Goal: Task Accomplishment & Management: Complete application form

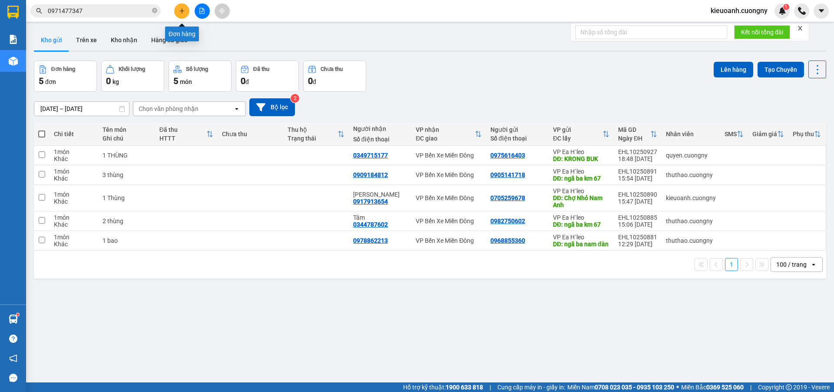
click at [186, 13] on button at bounding box center [181, 10] width 15 height 15
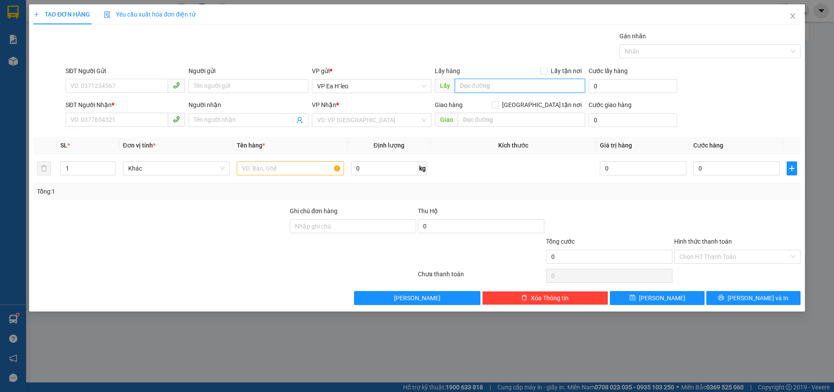
click at [481, 80] on input "text" at bounding box center [520, 86] width 130 height 14
type input "Ngã Ba Nam Đàn"
click at [328, 121] on input "search" at bounding box center [368, 119] width 103 height 13
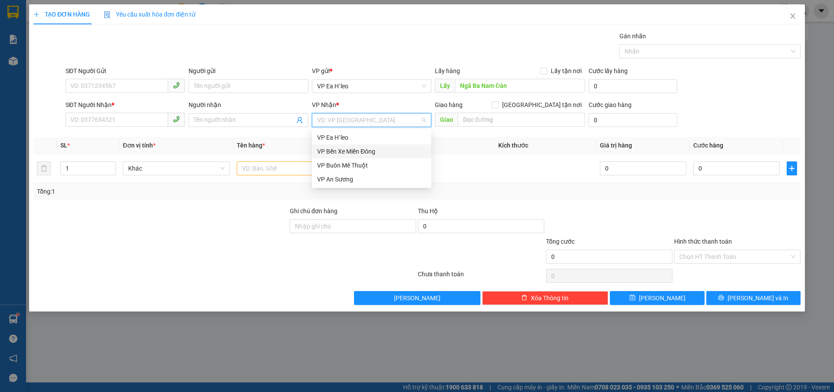
click at [344, 152] on div "VP Bến Xe Miền Đông" at bounding box center [371, 151] width 109 height 10
click at [279, 168] on input "text" at bounding box center [290, 168] width 107 height 14
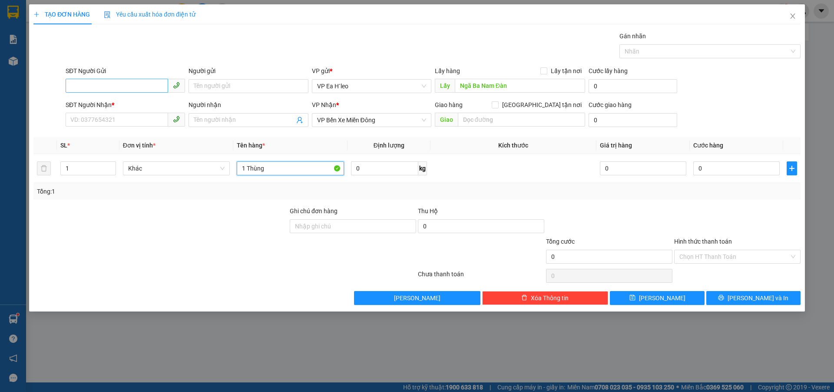
type input "1 Thùng"
click at [136, 85] on input "SĐT Người Gửi" at bounding box center [117, 86] width 103 height 14
click at [133, 117] on input "SĐT Người Nhận *" at bounding box center [117, 120] width 103 height 14
click at [120, 80] on input "SĐT Người Gửi" at bounding box center [117, 86] width 103 height 14
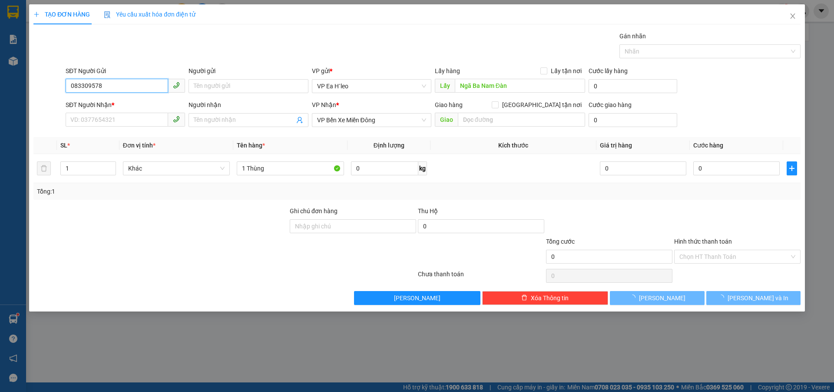
type input "0833095786"
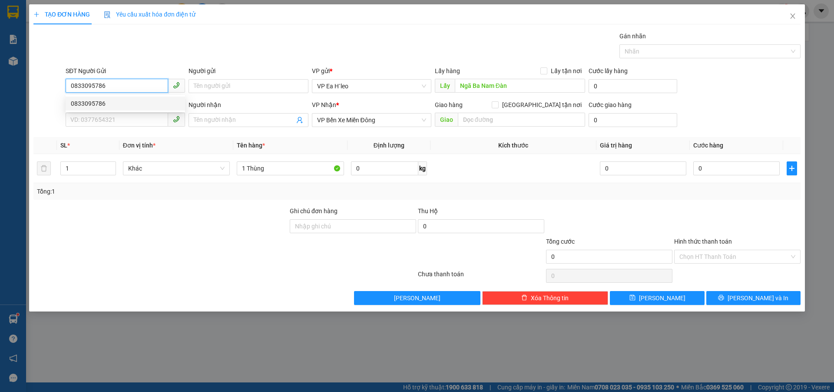
click at [87, 97] on div "0833095786" at bounding box center [126, 103] width 120 height 14
type input "coffee mộc"
type input "0833095786"
click at [107, 116] on input "SĐT Người Nhận *" at bounding box center [117, 120] width 103 height 14
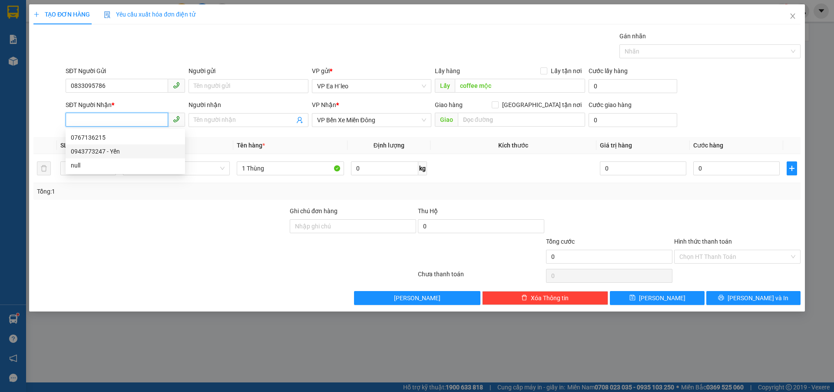
click at [158, 155] on div "0943773247 - Yến" at bounding box center [125, 151] width 109 height 10
type input "0943773247"
type input "Yến"
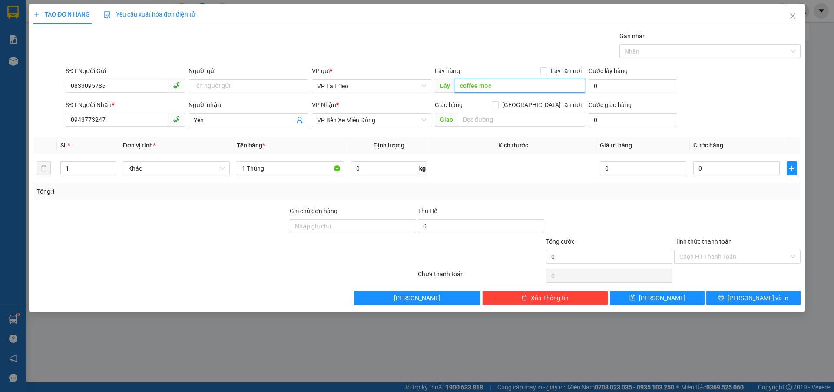
click at [517, 87] on input "coffee mộc" at bounding box center [520, 86] width 130 height 14
click at [520, 86] on input "coffee mộc" at bounding box center [520, 86] width 130 height 14
click at [462, 84] on input "coffee mộc" at bounding box center [520, 86] width 130 height 14
click at [505, 85] on input "Coffee mộc" at bounding box center [520, 86] width 130 height 14
click at [482, 86] on input "Coffee mộc" at bounding box center [520, 86] width 130 height 14
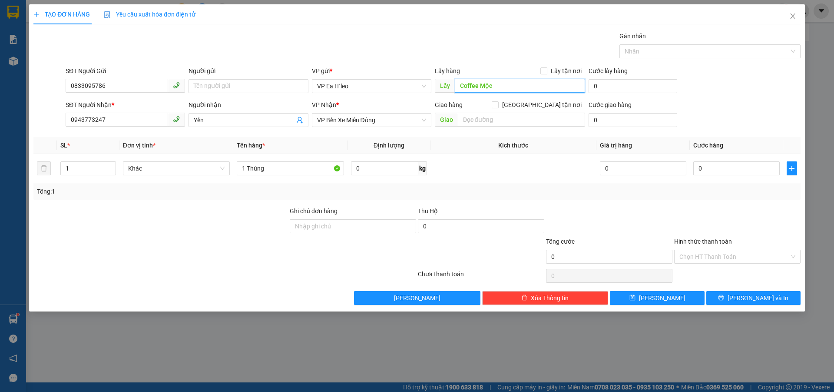
type input "Coffee Mộc"
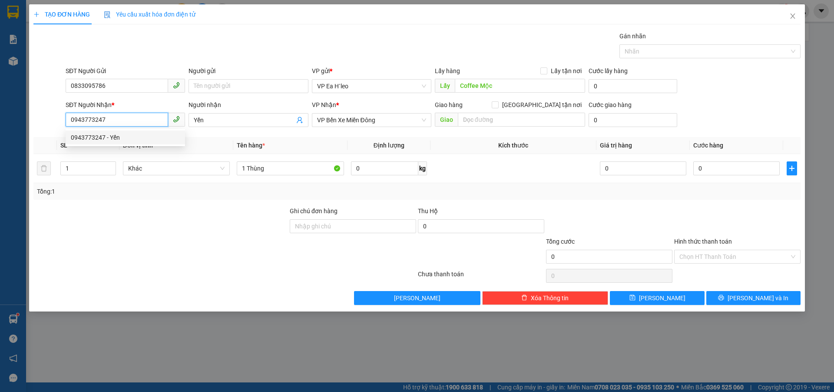
drag, startPoint x: 132, startPoint y: 117, endPoint x: 70, endPoint y: 129, distance: 62.9
click at [70, 129] on body "Kết quả tìm kiếm ( 0 ) Bộ lọc No Data 0971477347 kieuoanh.cuongny 1 Báo cáo Báo…" at bounding box center [417, 196] width 834 height 392
click at [99, 134] on div "0943773247 - Yến" at bounding box center [125, 138] width 109 height 10
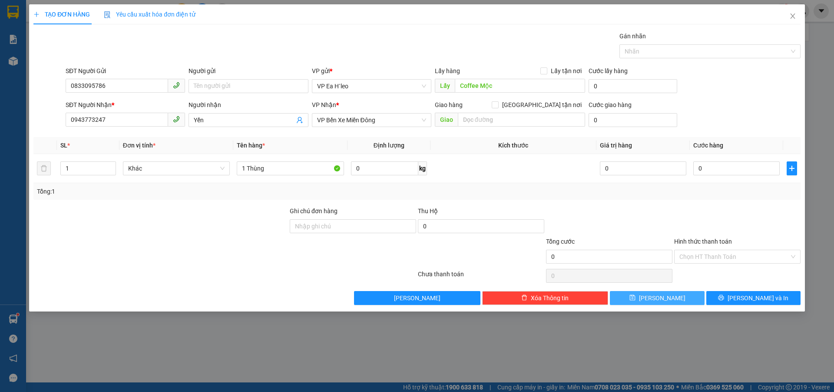
click at [665, 299] on span "[PERSON_NAME]" at bounding box center [662, 298] width 47 height 10
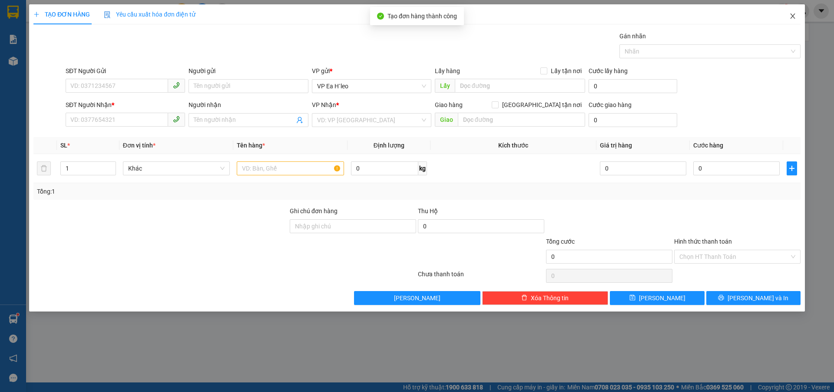
click at [791, 14] on icon "close" at bounding box center [793, 16] width 7 height 7
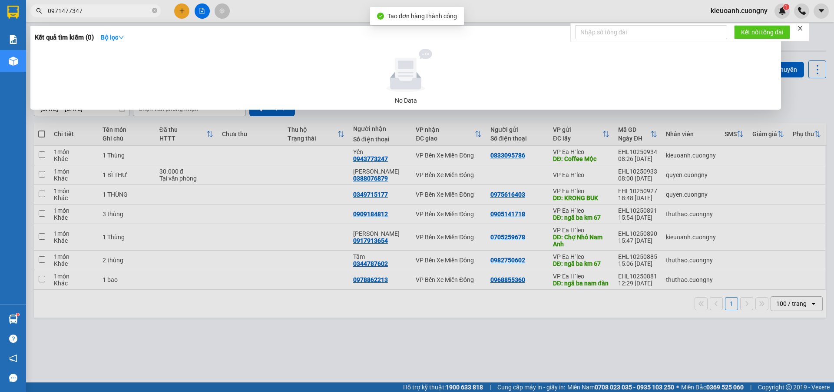
click at [95, 10] on input "0971477347" at bounding box center [99, 11] width 103 height 10
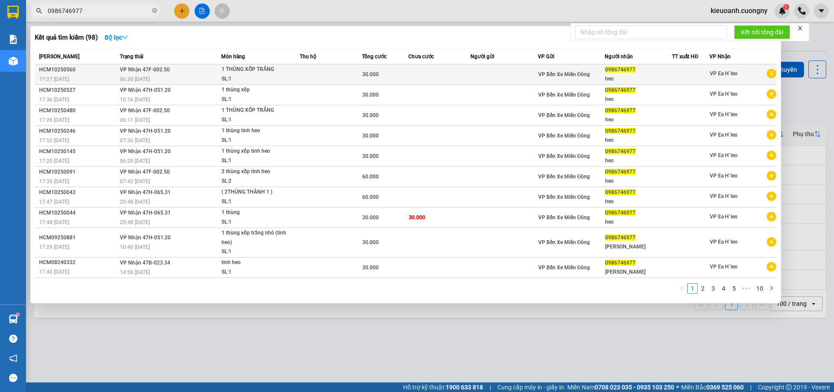
type input "0986746977"
click at [507, 73] on td at bounding box center [504, 74] width 67 height 20
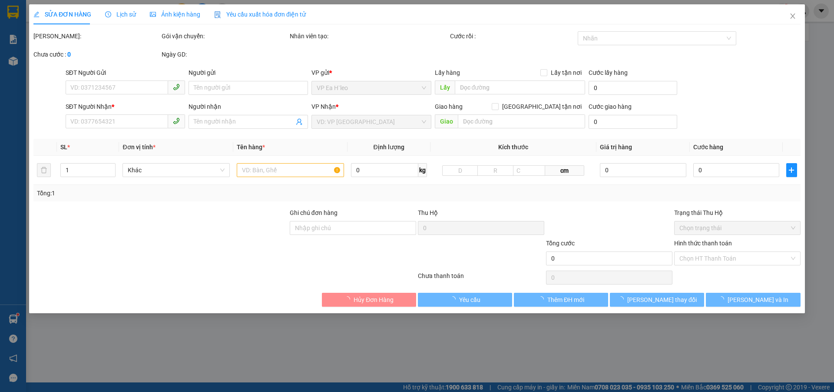
type input "0986746977"
type input "heo"
type input "30.000"
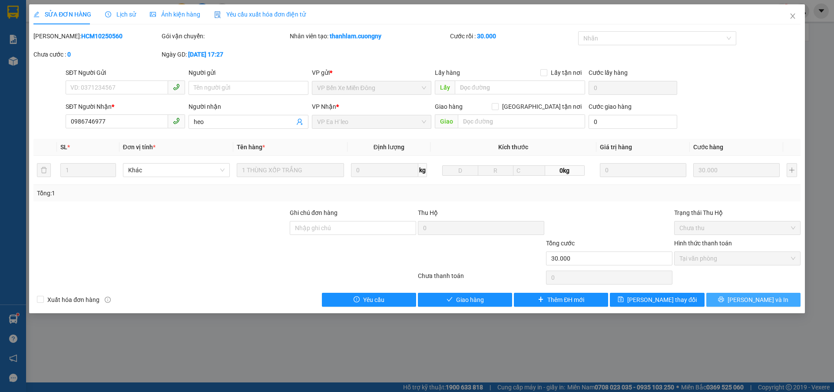
click at [725, 299] on icon "printer" at bounding box center [722, 299] width 6 height 6
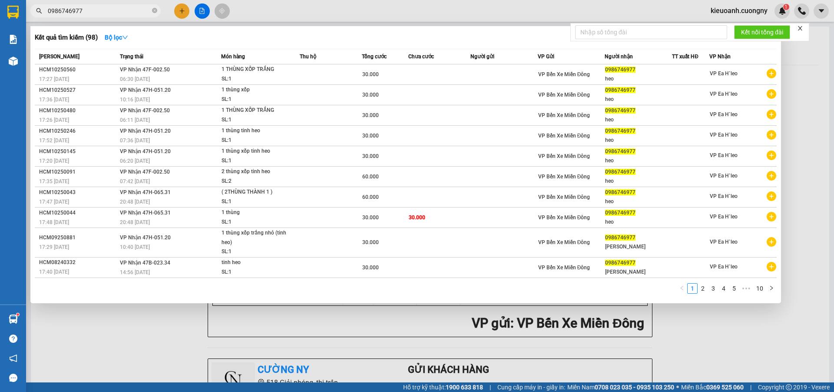
drag, startPoint x: 94, startPoint y: 7, endPoint x: 44, endPoint y: 15, distance: 50.7
click at [44, 15] on span "0986746977" at bounding box center [95, 10] width 130 height 13
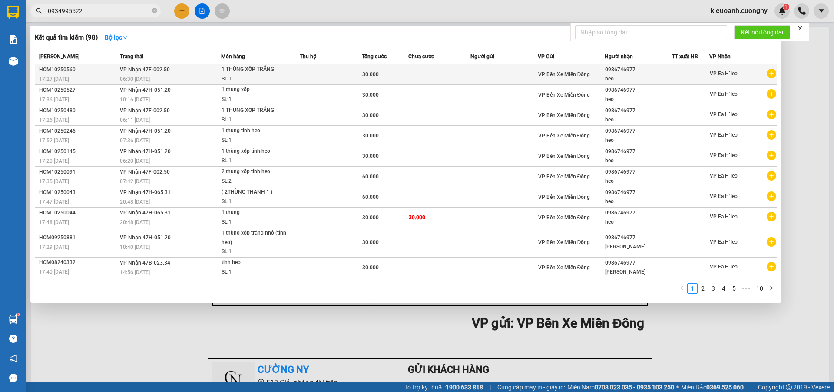
type input "0934995522"
click at [305, 73] on td at bounding box center [331, 74] width 62 height 20
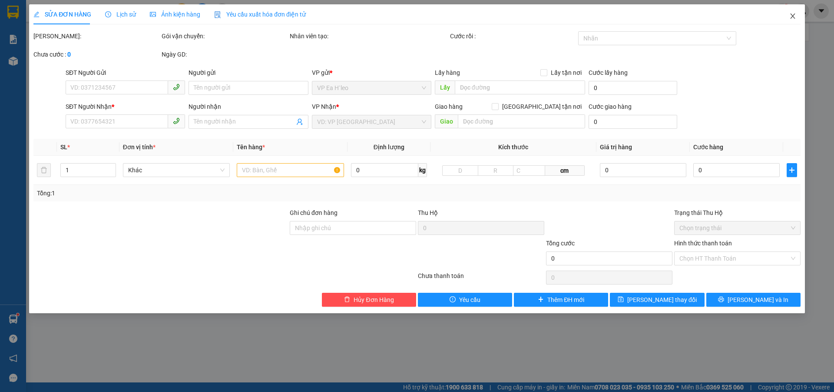
click at [796, 15] on icon "close" at bounding box center [793, 16] width 7 height 7
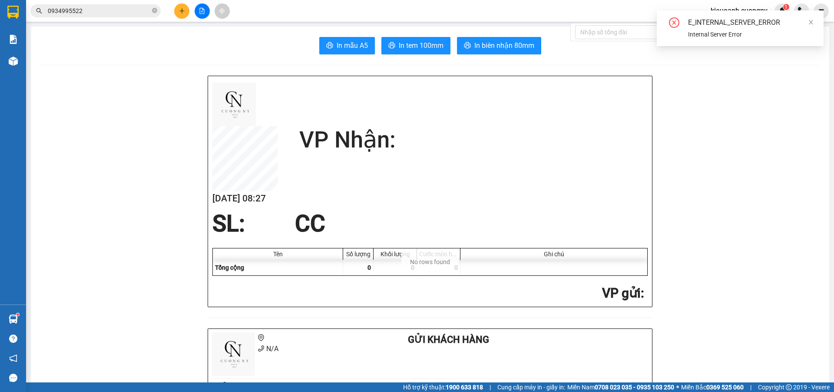
click at [115, 13] on input "0934995522" at bounding box center [99, 11] width 103 height 10
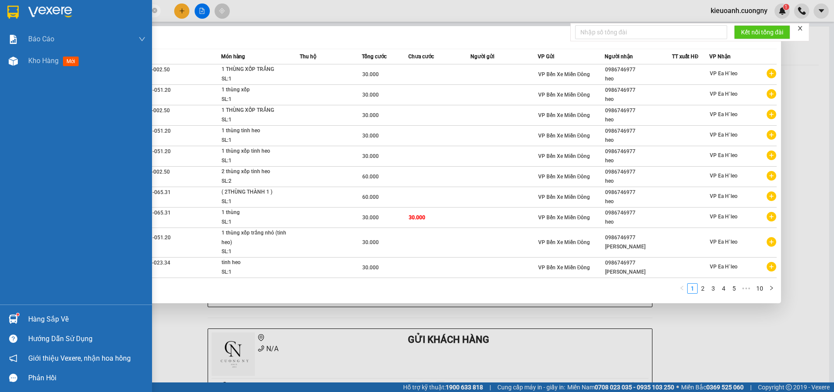
drag, startPoint x: 116, startPoint y: 12, endPoint x: 0, endPoint y: 13, distance: 115.6
click at [0, 13] on section "Kết quả tìm kiếm ( 98 ) Bộ lọc Mã ĐH Trạng thái Món hàng Thu hộ Tổng cước Chưa …" at bounding box center [417, 196] width 834 height 392
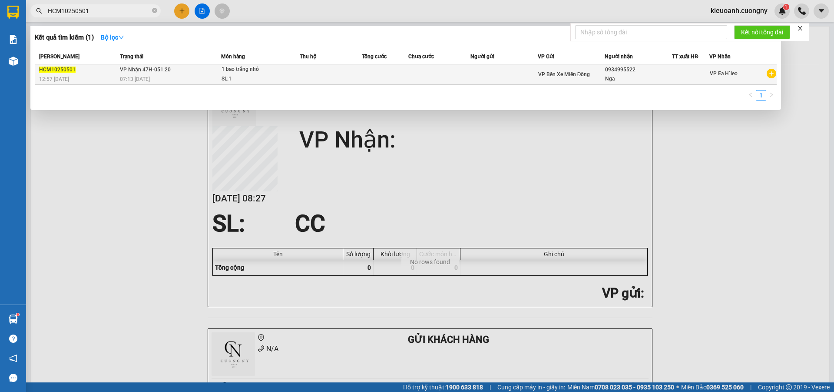
type input "HCM10250501"
click at [296, 79] on span "1 bao trắng nhỏ SL: 1" at bounding box center [261, 74] width 78 height 19
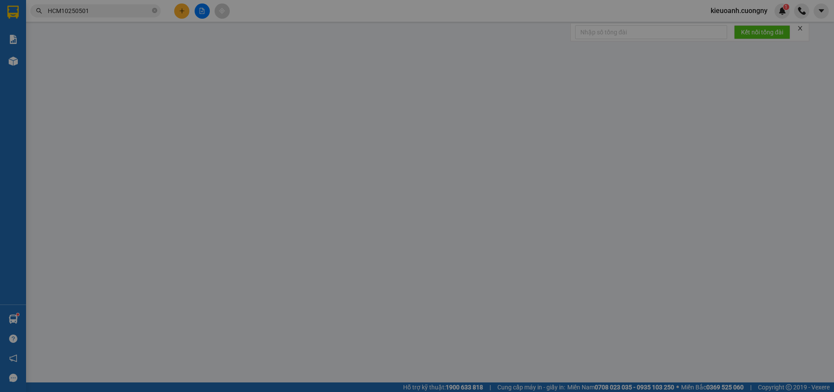
type input "0934995522"
type input "Nga"
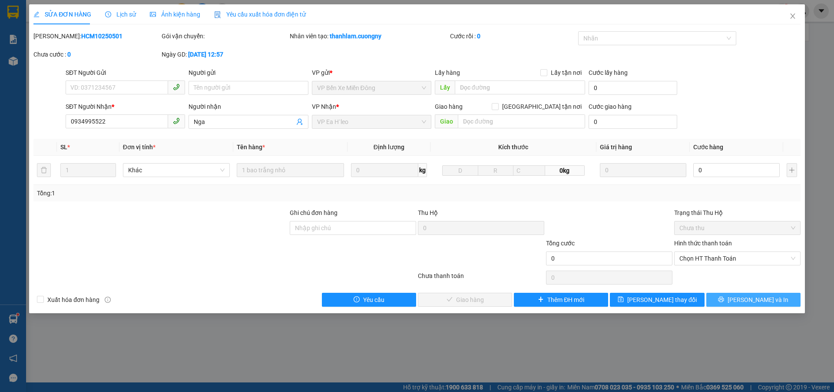
click at [755, 303] on span "Lưu và In" at bounding box center [758, 300] width 61 height 10
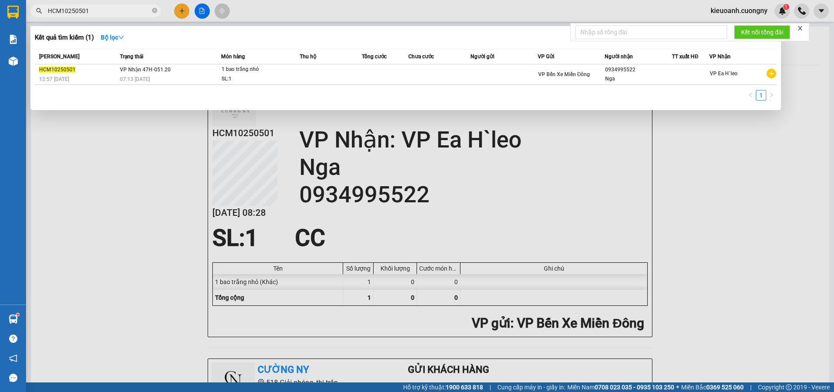
click at [96, 10] on input "HCM10250501" at bounding box center [99, 11] width 103 height 10
drag, startPoint x: 96, startPoint y: 10, endPoint x: 80, endPoint y: 17, distance: 17.1
click at [80, 17] on div "Kết quả tìm kiếm ( 1 ) Bộ lọc Mã ĐH Trạng thái Món hàng Thu hộ Tổng cước Chưa c…" at bounding box center [85, 10] width 170 height 15
click at [95, 13] on input "HCM10250501" at bounding box center [99, 11] width 103 height 10
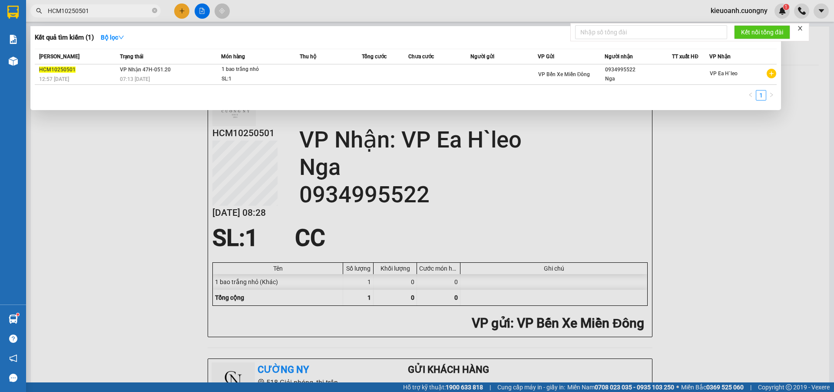
click at [95, 13] on input "HCM10250501" at bounding box center [99, 11] width 103 height 10
click at [112, 14] on input "HCM10250501" at bounding box center [99, 11] width 103 height 10
drag, startPoint x: 63, startPoint y: 10, endPoint x: 100, endPoint y: 13, distance: 37.0
click at [100, 13] on input "HCM10250501" at bounding box center [99, 11] width 103 height 10
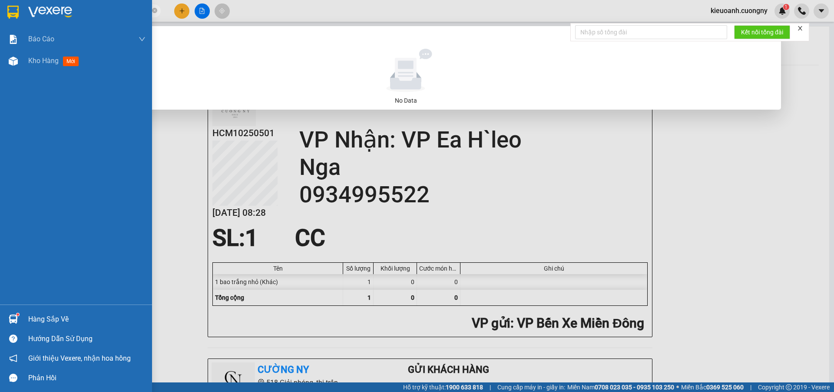
drag, startPoint x: 61, startPoint y: 11, endPoint x: 24, endPoint y: 12, distance: 37.4
click at [24, 12] on section "Kết quả tìm kiếm ( 0 ) Bộ lọc No Data HCM0847191097 kieuoanh.cuongny 1 Báo cáo …" at bounding box center [417, 196] width 834 height 392
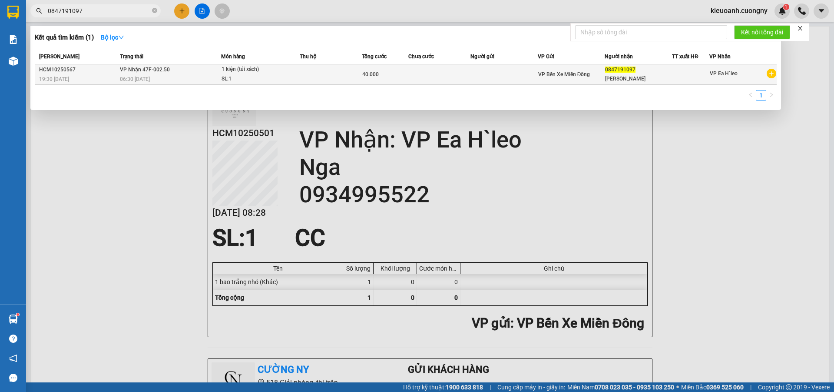
type input "0847191097"
click at [424, 73] on td at bounding box center [440, 74] width 62 height 20
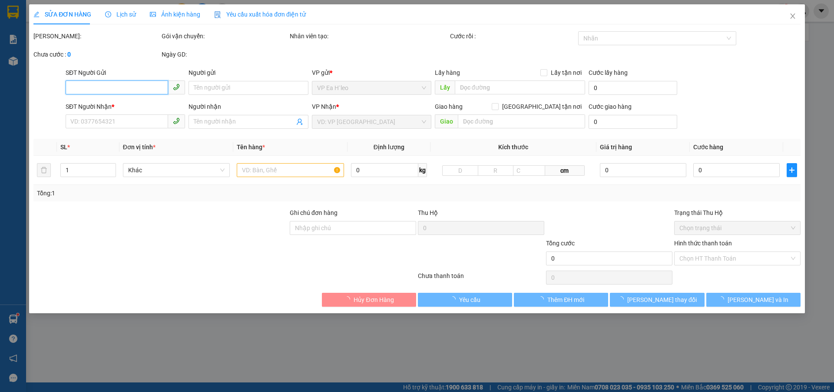
type input "0847191097"
type input "[PERSON_NAME]"
type input "40.000"
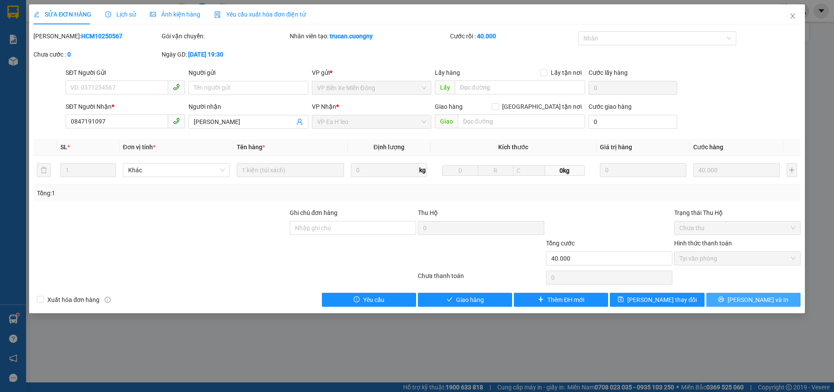
click at [725, 300] on icon "printer" at bounding box center [721, 299] width 6 height 6
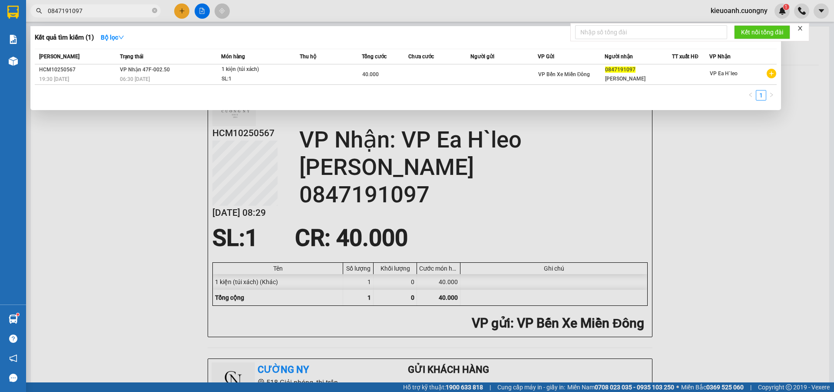
click at [115, 11] on input "0847191097" at bounding box center [99, 11] width 103 height 10
paste input "28628680"
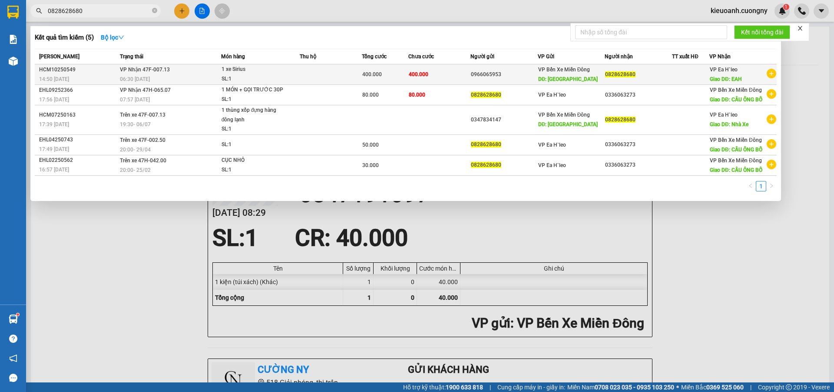
type input "0828628680"
click at [329, 77] on td at bounding box center [331, 74] width 62 height 20
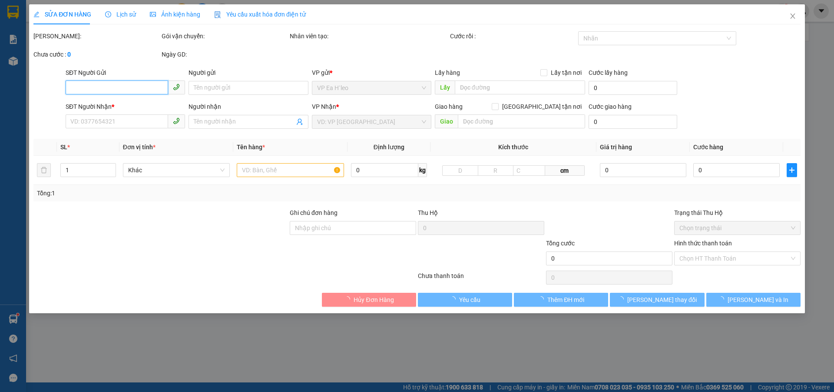
type input "0966065953"
type input "Cầu Ông Bố"
type input "0828628680"
type input "EAH"
type input "400.000"
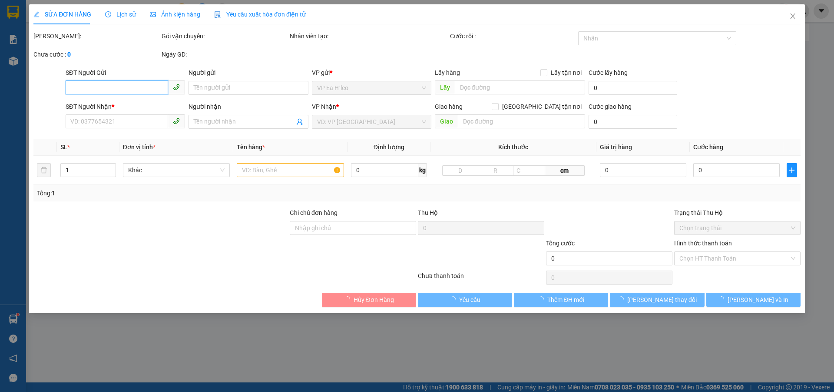
type input "400.000"
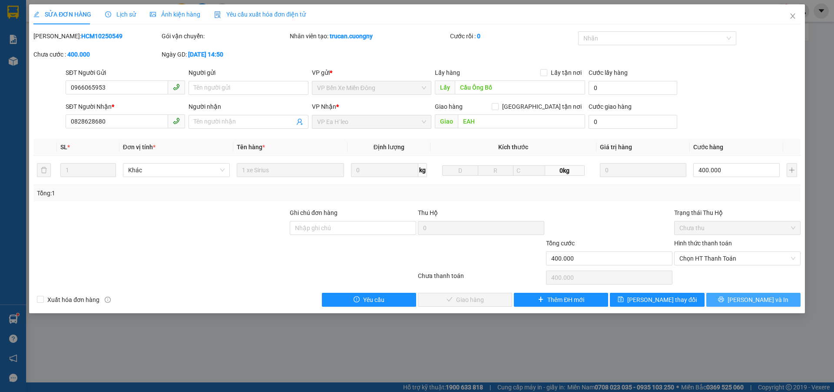
click at [725, 299] on icon "printer" at bounding box center [721, 299] width 6 height 6
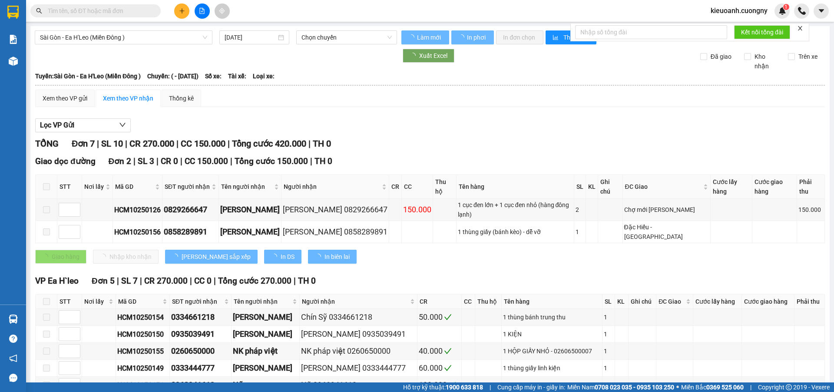
type input "[DATE]"
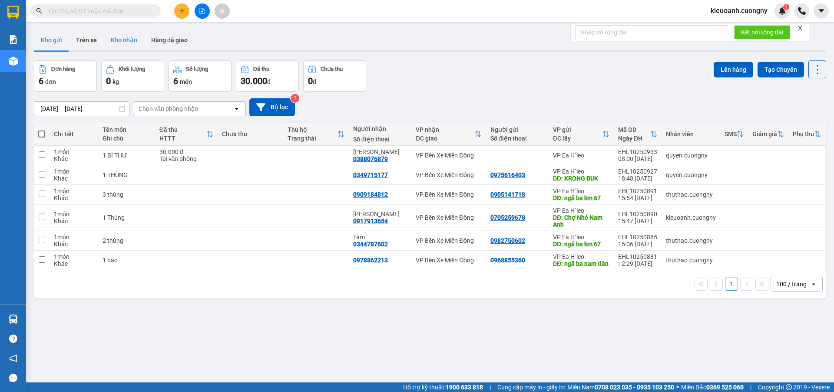
click at [120, 40] on button "Kho nhận" at bounding box center [124, 40] width 40 height 21
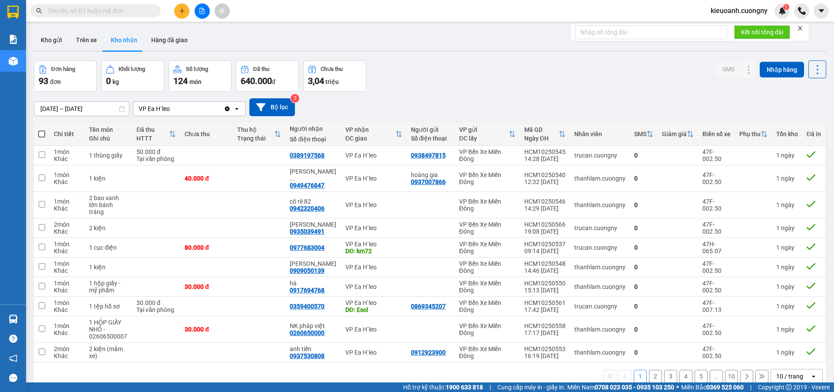
click at [108, 108] on input "[DATE] – [DATE]" at bounding box center [81, 109] width 95 height 14
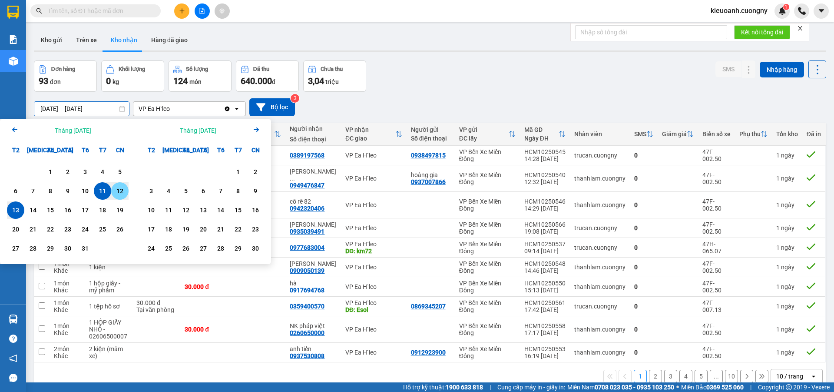
click at [116, 191] on div "12" at bounding box center [120, 191] width 12 height 10
click at [20, 206] on div "13" at bounding box center [16, 210] width 12 height 10
type input "[DATE] – [DATE]"
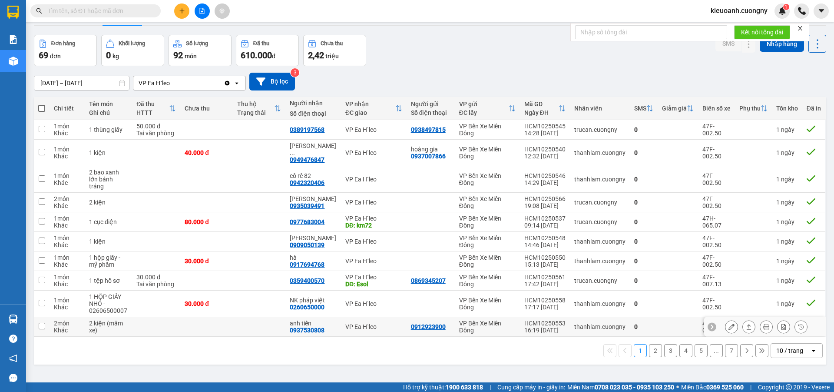
scroll to position [40, 0]
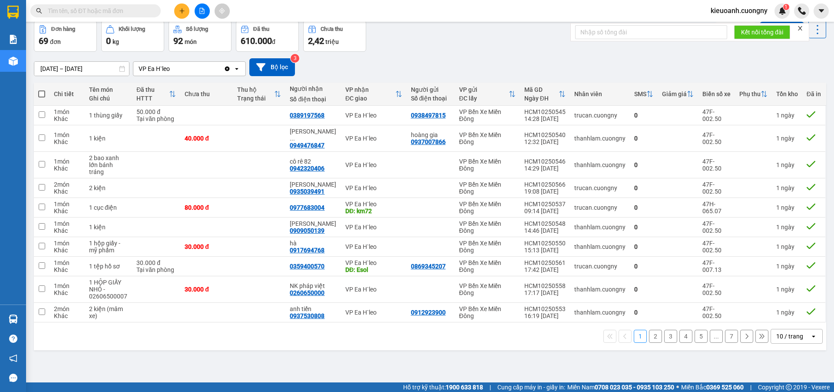
click at [786, 332] on div "10 / trang" at bounding box center [790, 336] width 27 height 9
click at [774, 307] on span "100 / trang" at bounding box center [786, 310] width 31 height 9
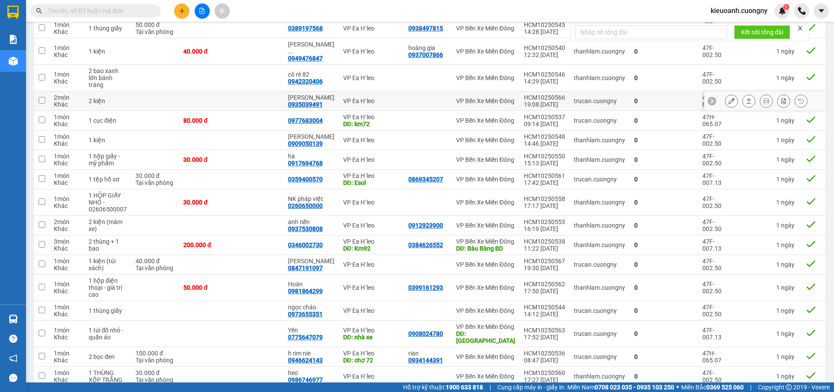
scroll to position [0, 0]
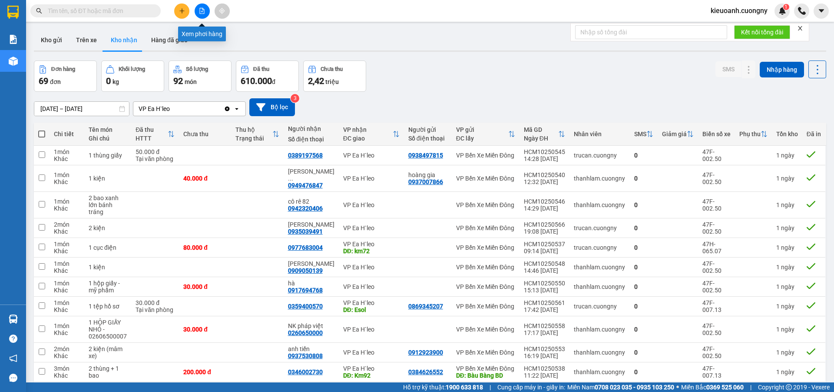
click at [201, 4] on button at bounding box center [202, 10] width 15 height 15
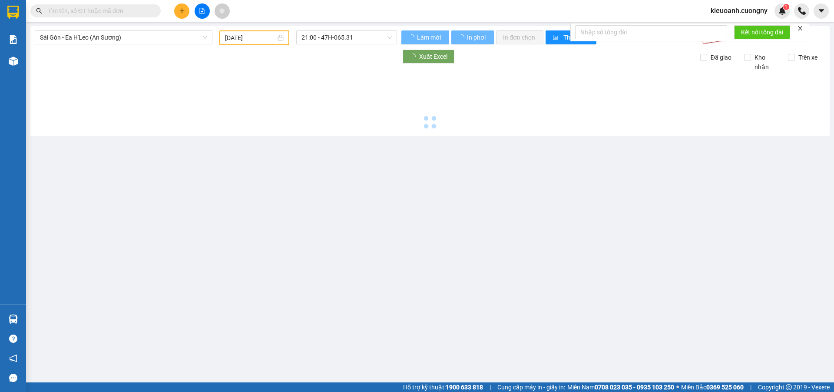
type input "[DATE]"
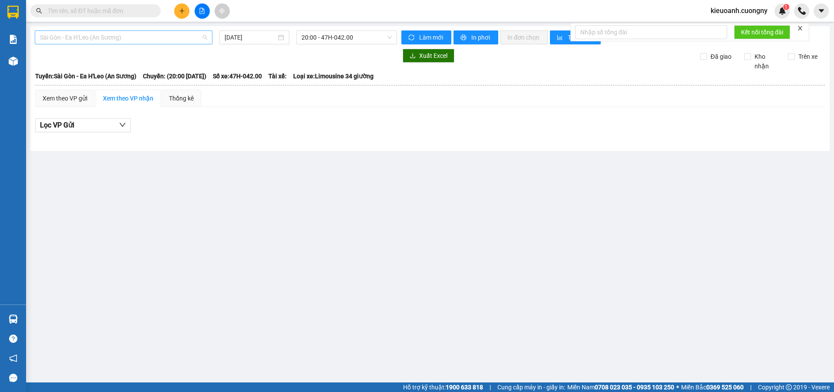
click at [158, 35] on span "Sài Gòn - Ea H'Leo (An Sương)" at bounding box center [123, 37] width 167 height 13
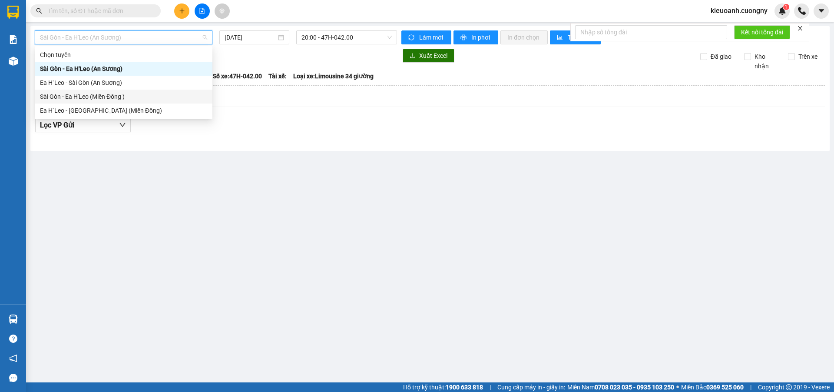
click at [129, 96] on div "Sài Gòn - Ea H'Leo (Miền Đông )" at bounding box center [123, 97] width 167 height 10
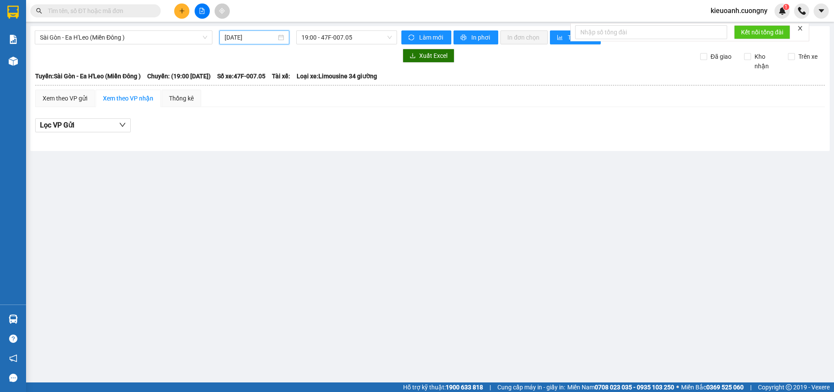
click at [258, 34] on input "[DATE]" at bounding box center [251, 38] width 52 height 10
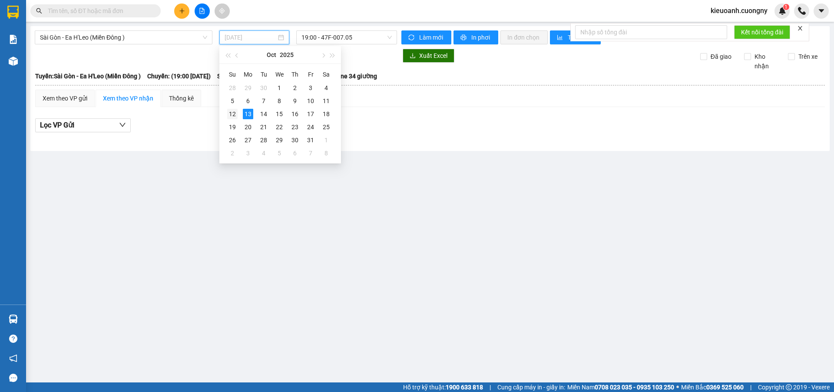
click at [231, 114] on div "12" at bounding box center [232, 114] width 10 height 10
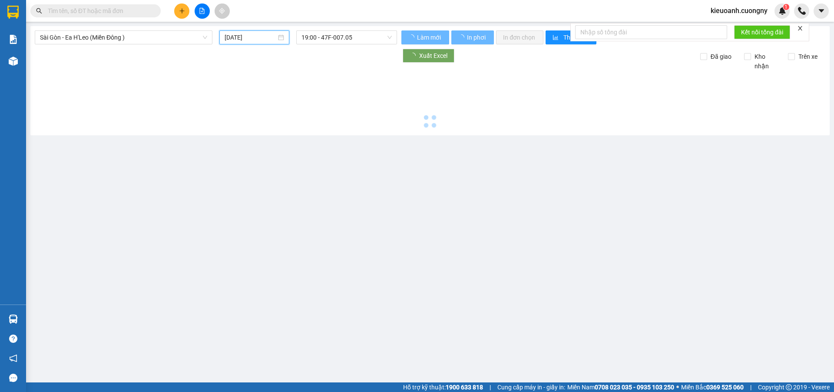
type input "[DATE]"
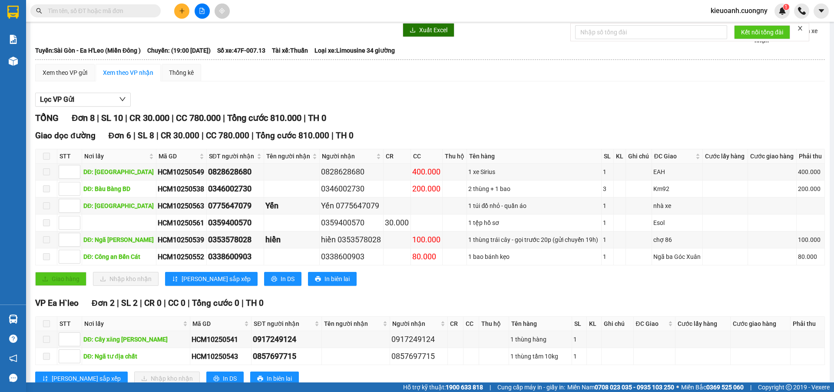
scroll to position [54, 0]
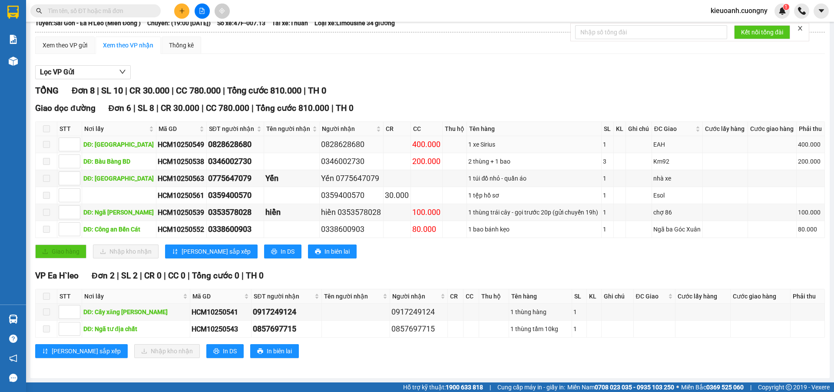
drag, startPoint x: 312, startPoint y: 145, endPoint x: 359, endPoint y: 147, distance: 47.4
click at [359, 147] on div "0828628680" at bounding box center [351, 144] width 61 height 12
copy div "0828628680"
